Goal: Task Accomplishment & Management: Manage account settings

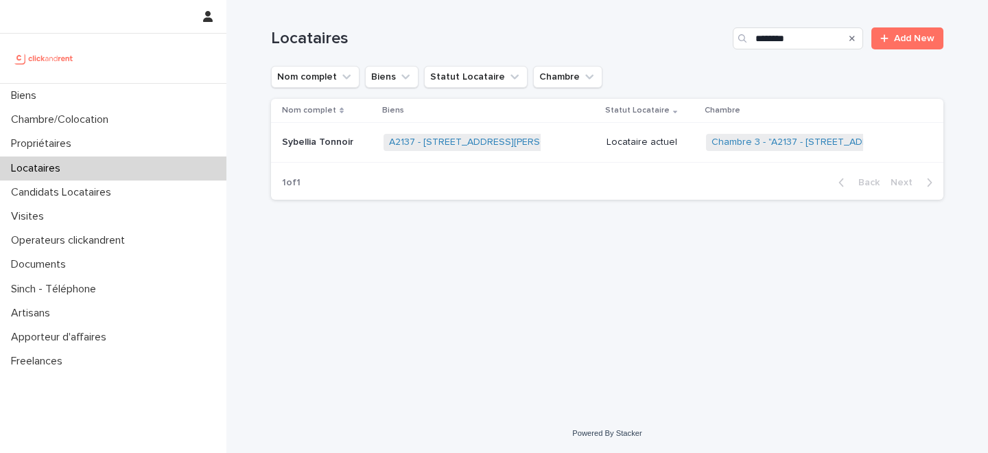
click at [126, 145] on div "Propriétaires" at bounding box center [113, 144] width 227 height 24
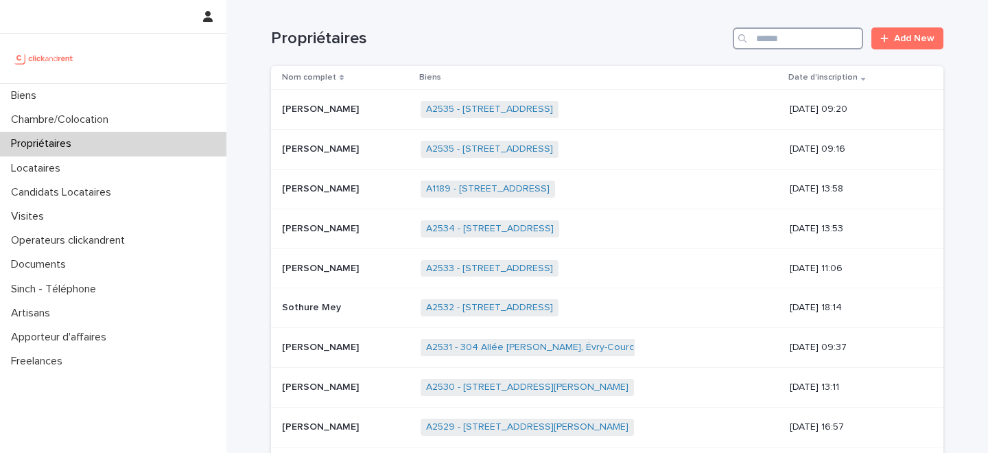
click at [796, 43] on input "Search" at bounding box center [798, 38] width 130 height 22
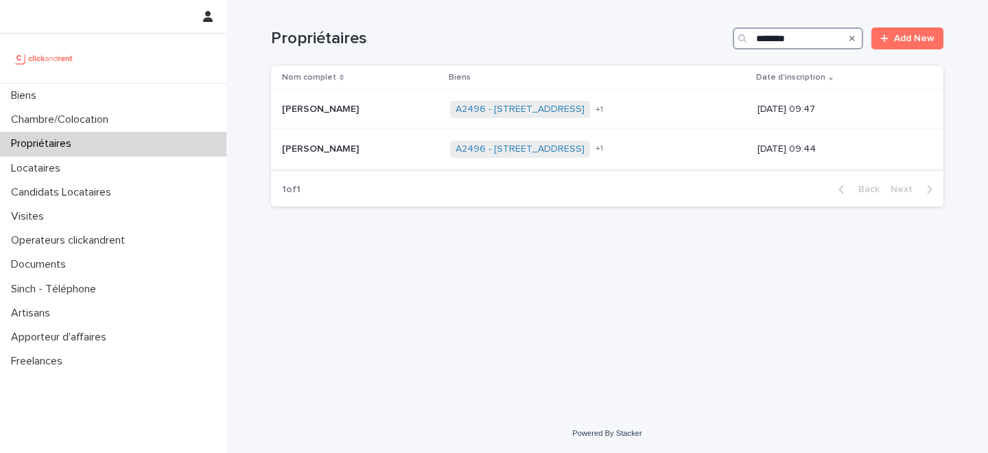
type input "********"
click at [439, 152] on p at bounding box center [360, 149] width 157 height 12
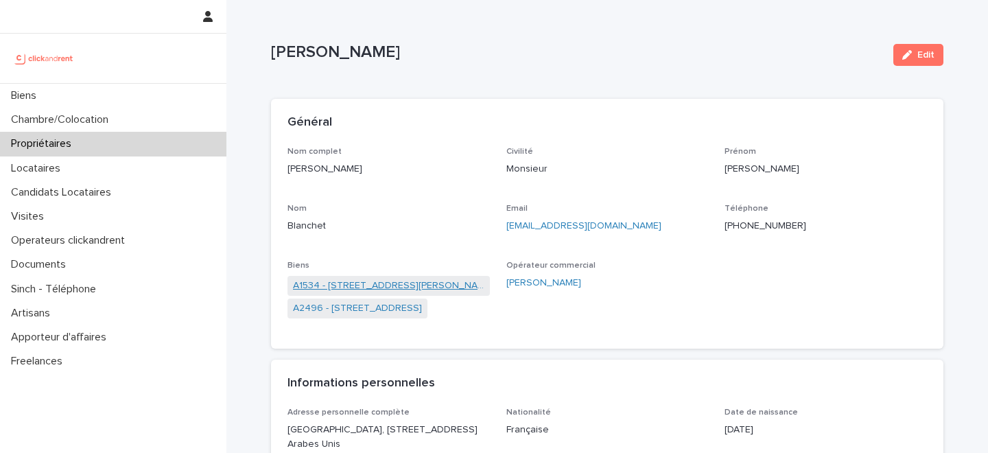
click at [396, 283] on link "A1534 - [STREET_ADDRESS][PERSON_NAME]" at bounding box center [389, 286] width 192 height 14
click at [391, 308] on link "A2496 - [STREET_ADDRESS]" at bounding box center [357, 308] width 129 height 14
click at [139, 142] on div "Propriétaires" at bounding box center [113, 144] width 227 height 24
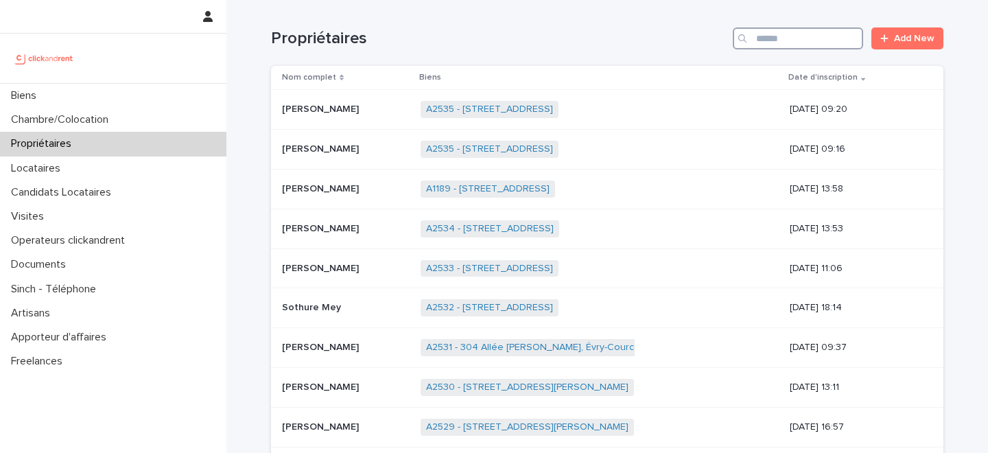
click at [830, 43] on input "Search" at bounding box center [798, 38] width 130 height 22
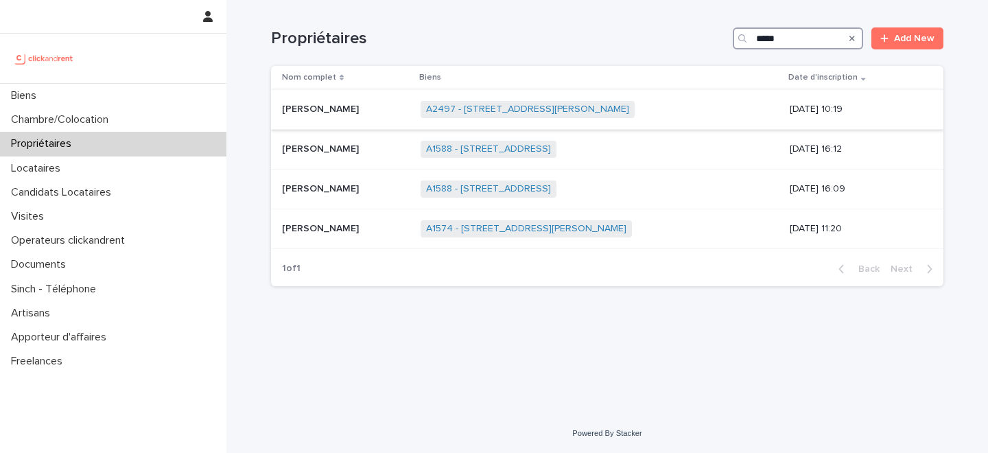
type input "*****"
click at [395, 115] on p at bounding box center [346, 110] width 128 height 12
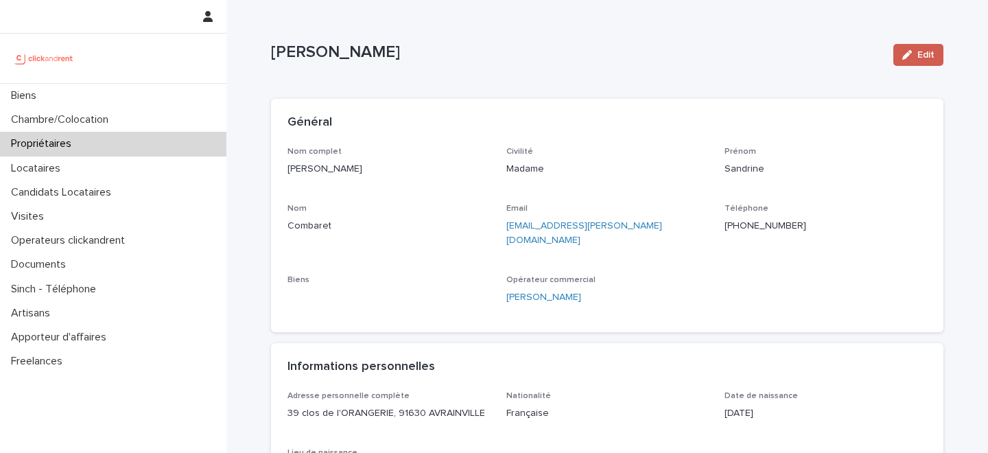
click at [917, 57] on div "button" at bounding box center [910, 55] width 15 height 10
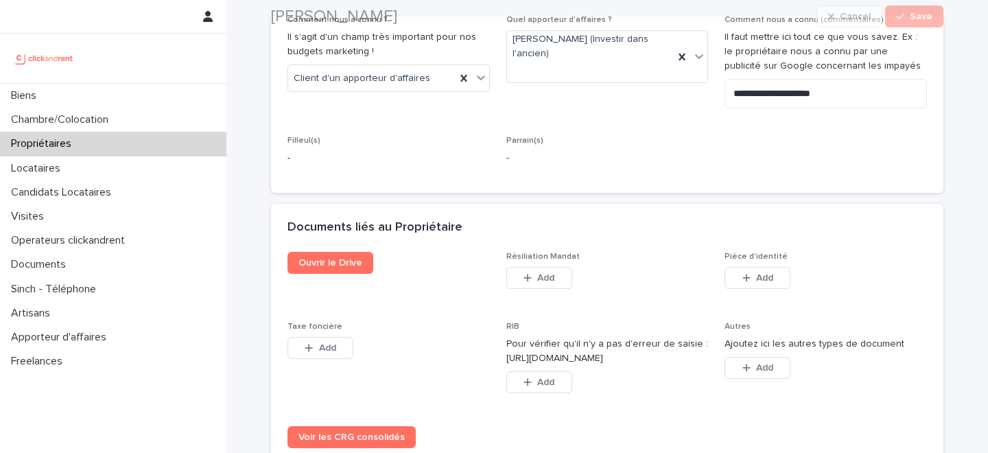
scroll to position [1205, 0]
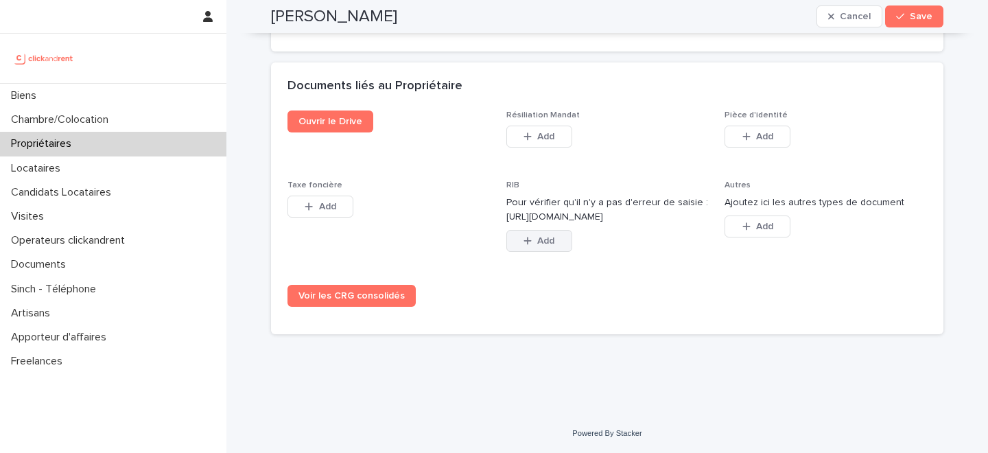
click at [544, 238] on span "Add" at bounding box center [545, 241] width 17 height 10
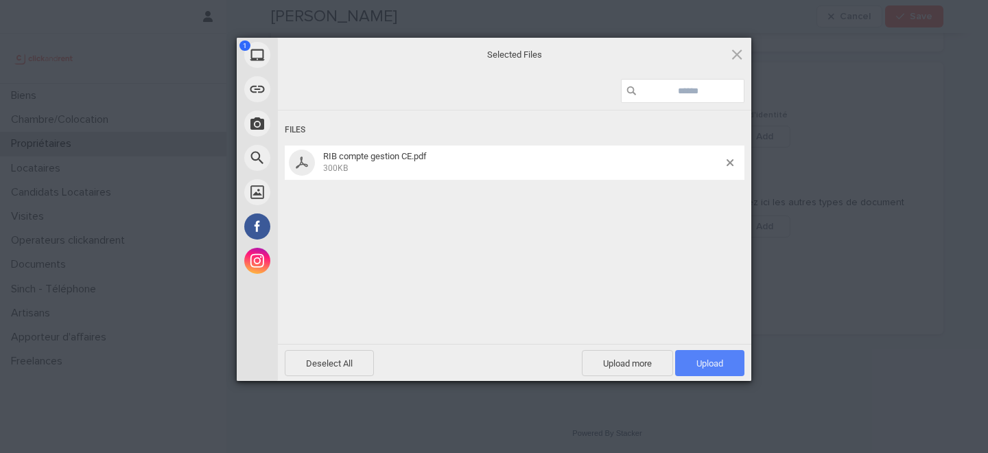
click at [701, 350] on span "Upload 1" at bounding box center [709, 363] width 69 height 26
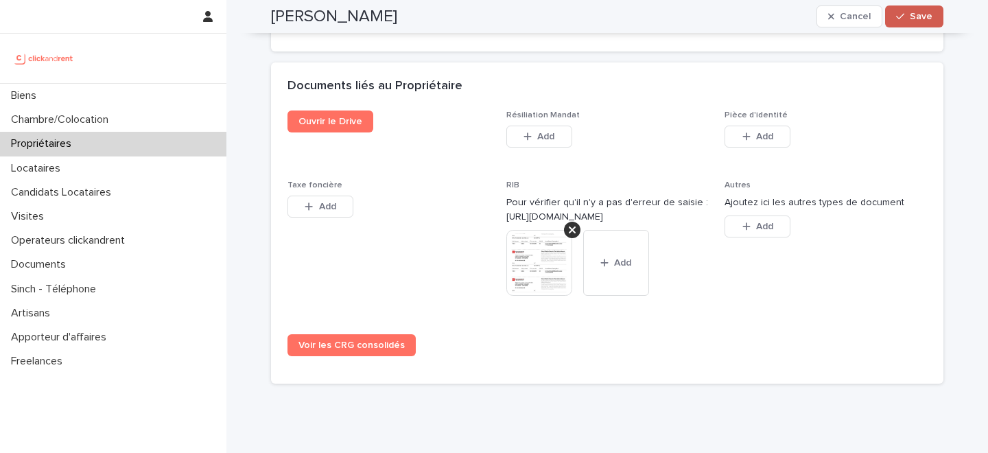
click at [914, 20] on span "Save" at bounding box center [921, 17] width 23 height 10
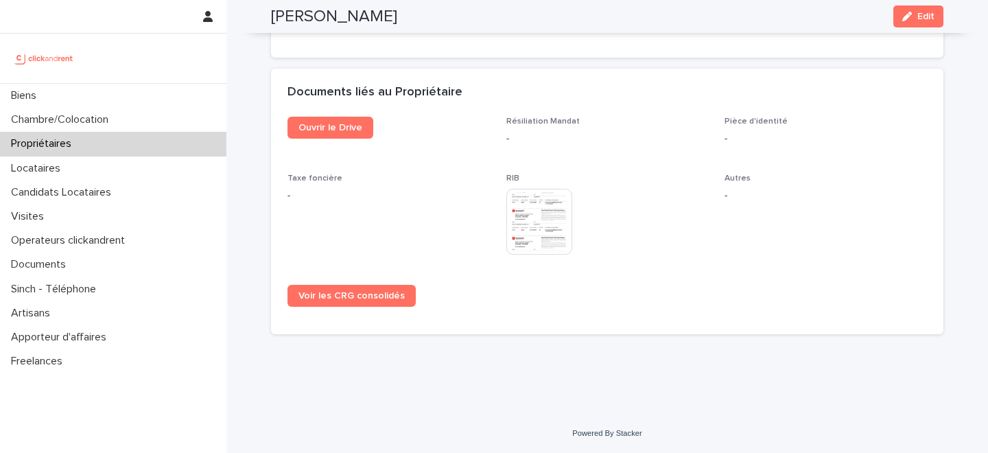
scroll to position [844, 0]
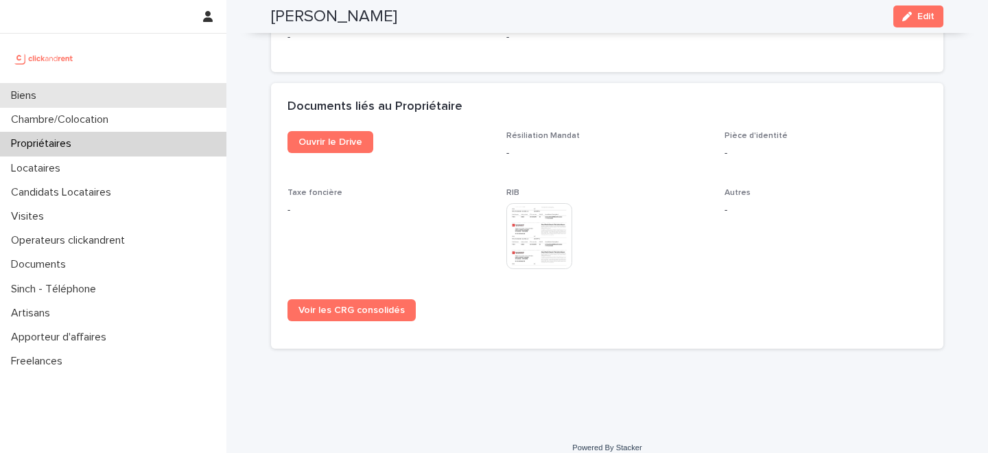
click at [122, 93] on div "Biens" at bounding box center [113, 96] width 227 height 24
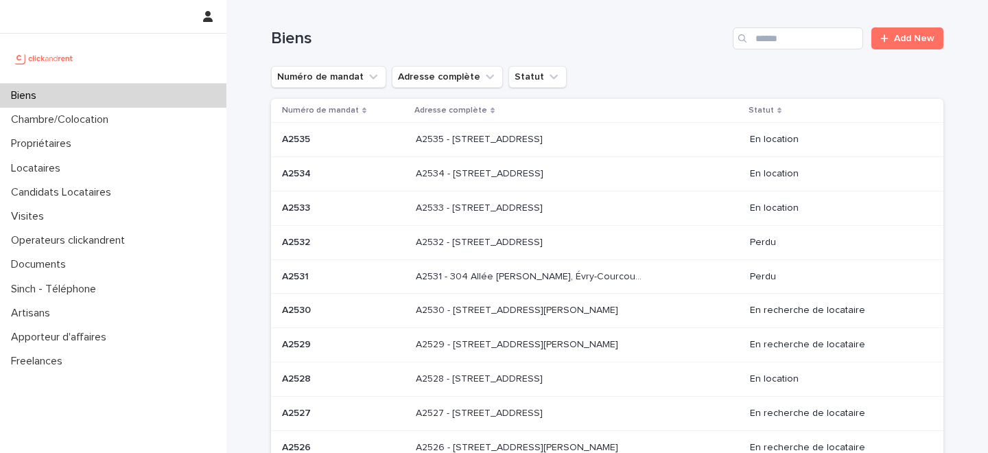
click at [523, 41] on h1 "Biens" at bounding box center [499, 39] width 456 height 20
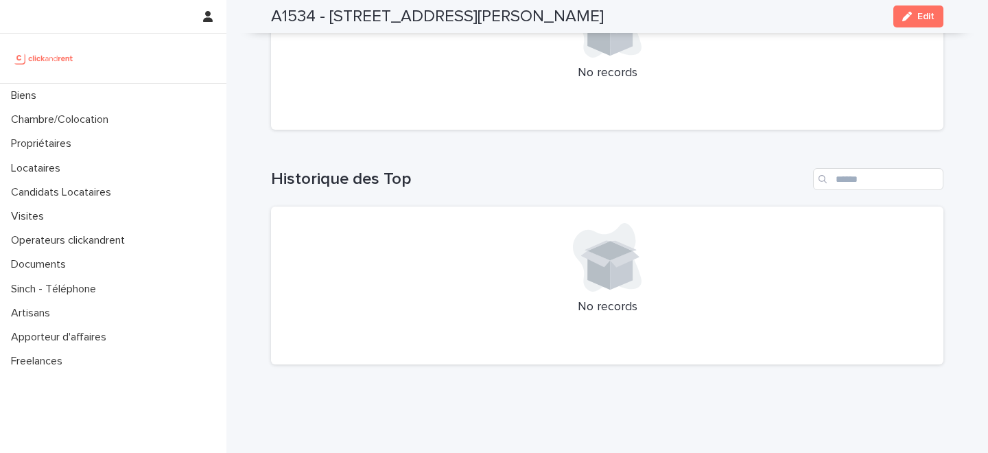
scroll to position [4764, 0]
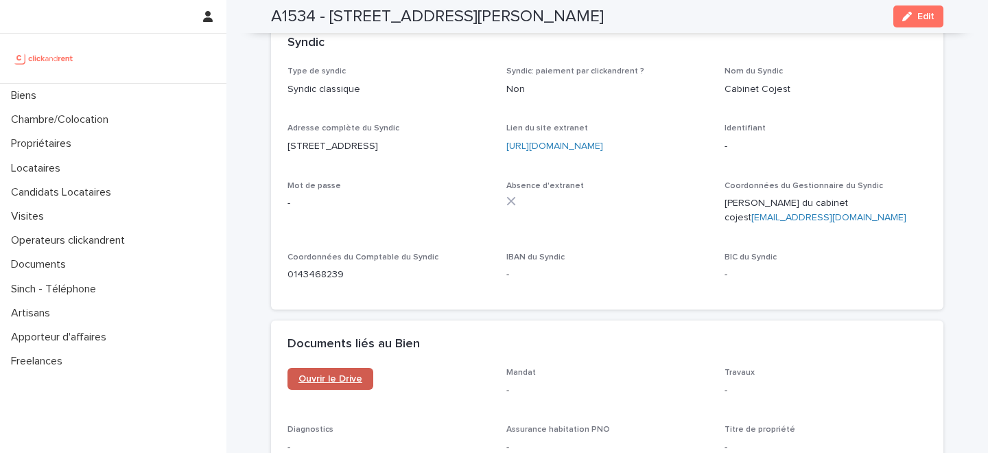
click at [345, 368] on link "Ouvrir le Drive" at bounding box center [331, 379] width 86 height 22
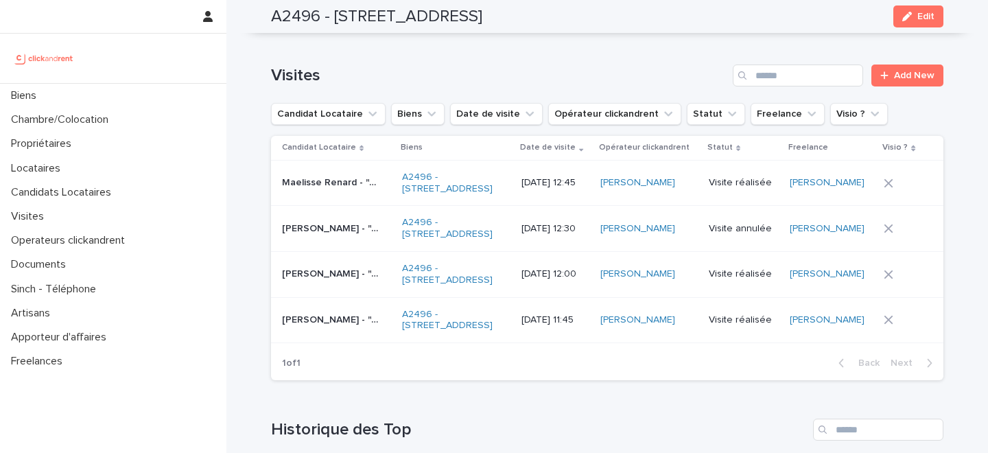
scroll to position [5386, 0]
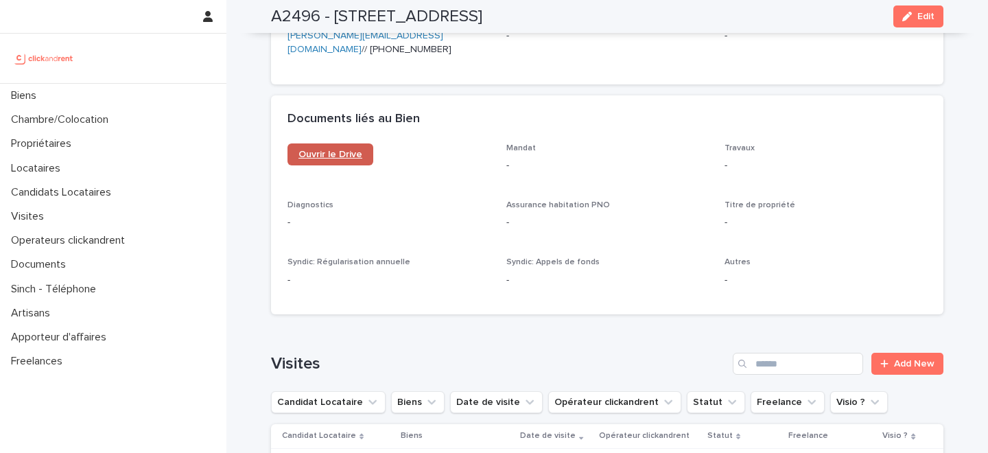
click at [347, 143] on link "Ouvrir le Drive" at bounding box center [331, 154] width 86 height 22
